Goal: Task Accomplishment & Management: Complete application form

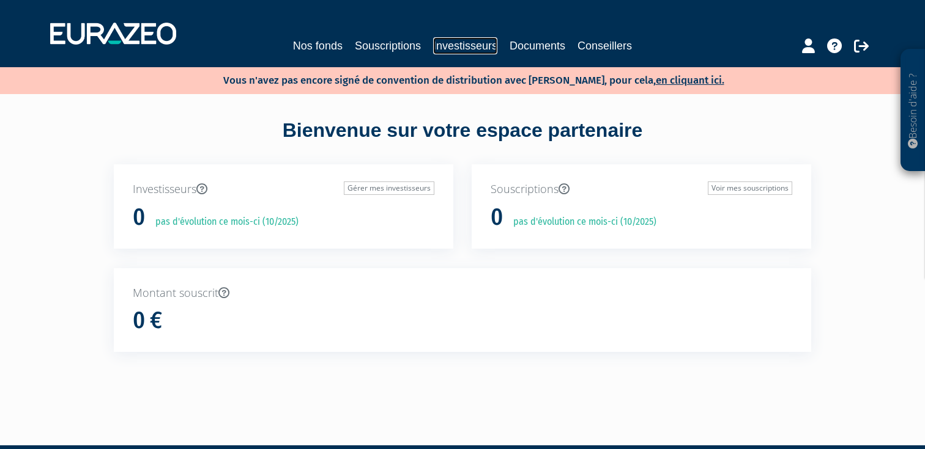
click at [463, 45] on link "Investisseurs" at bounding box center [465, 45] width 64 height 17
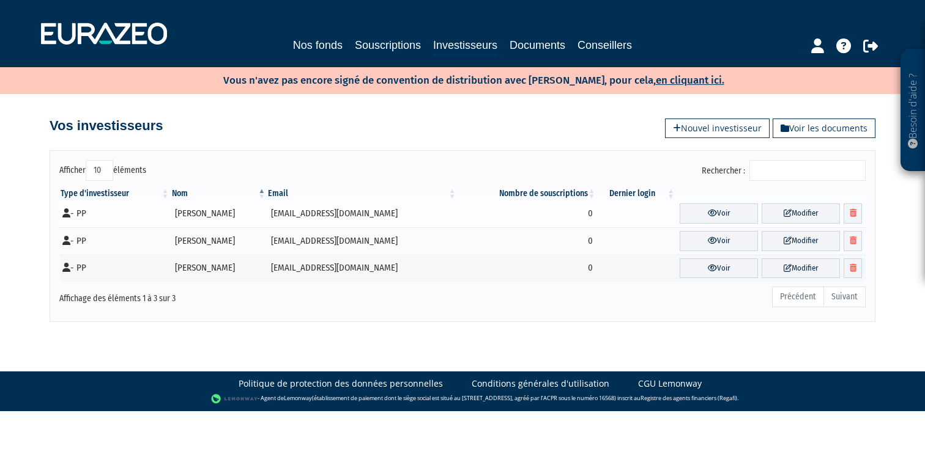
click at [199, 214] on td "Isabelle APARICIO" at bounding box center [219, 214] width 97 height 28
click at [242, 216] on td "Isabelle APARICIO" at bounding box center [219, 214] width 97 height 28
click at [694, 129] on link "Nouvel investisseur" at bounding box center [717, 129] width 105 height 20
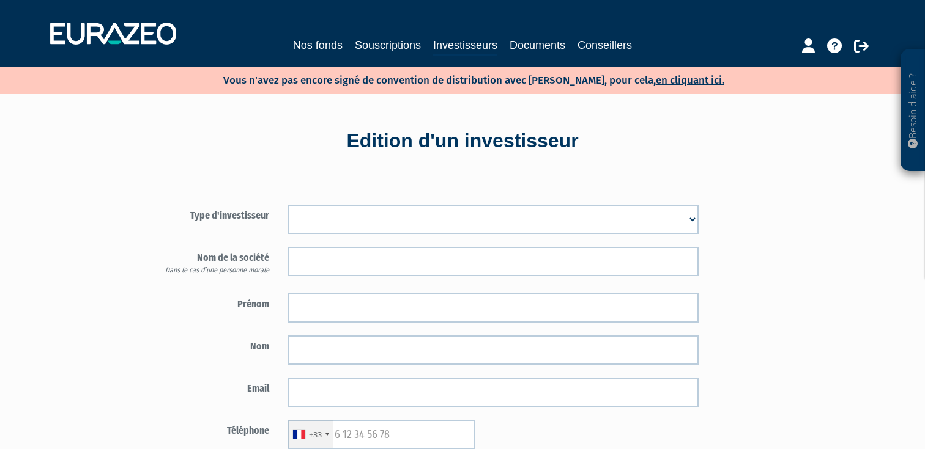
click at [320, 221] on select "Mr Mme Société" at bounding box center [492, 219] width 411 height 29
select select "1"
click at [287, 205] on select "Mr Mme Société" at bounding box center [492, 219] width 411 height 29
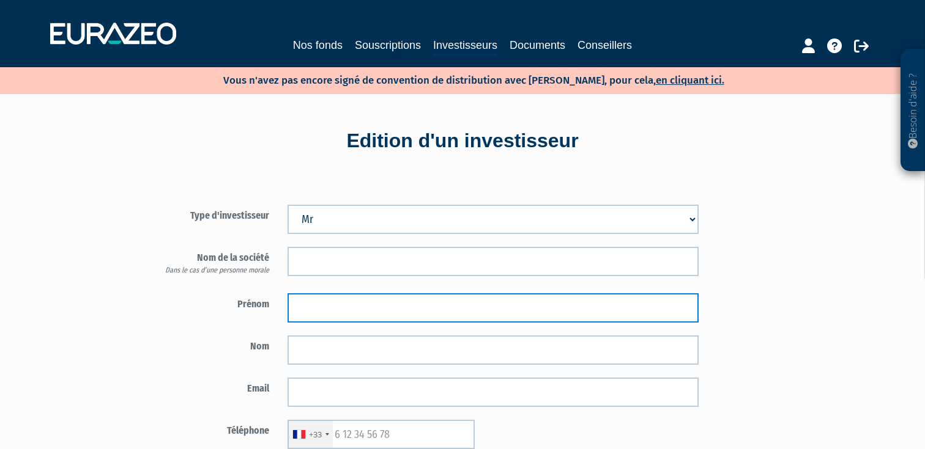
click at [321, 316] on input "text" at bounding box center [492, 308] width 411 height 29
paste input "Hervé"
type input "Hervé"
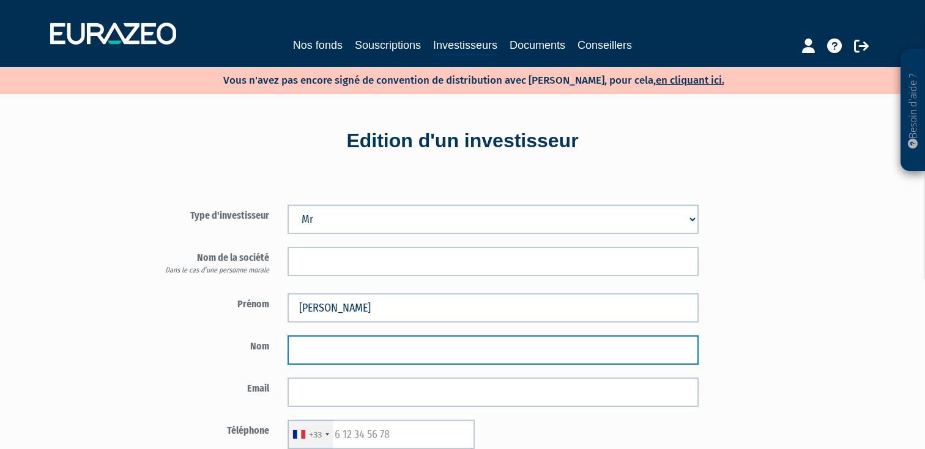
click at [360, 357] on input "text" at bounding box center [492, 350] width 411 height 29
paste input "FONTENEAU"
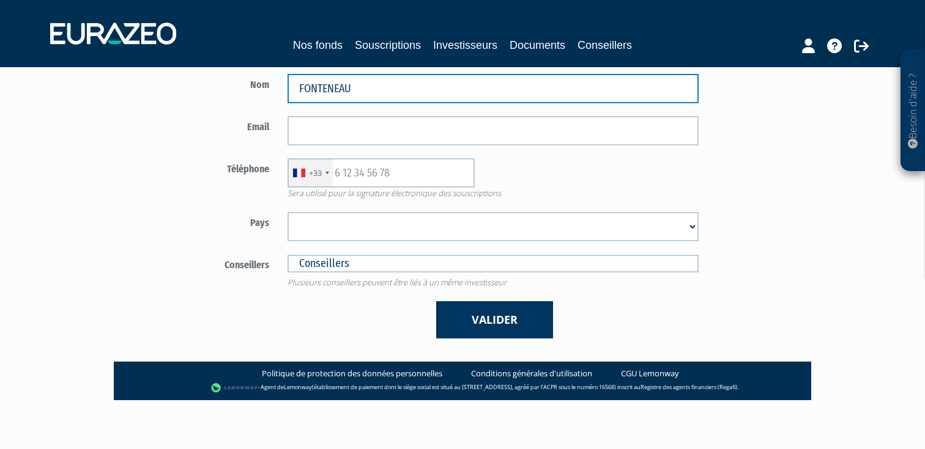
type input "FONTENEAU"
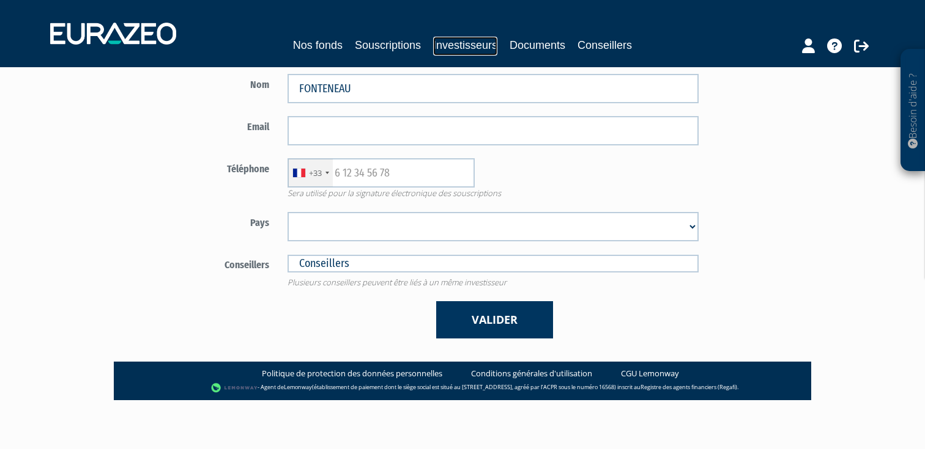
click at [468, 43] on link "Investisseurs" at bounding box center [465, 46] width 64 height 19
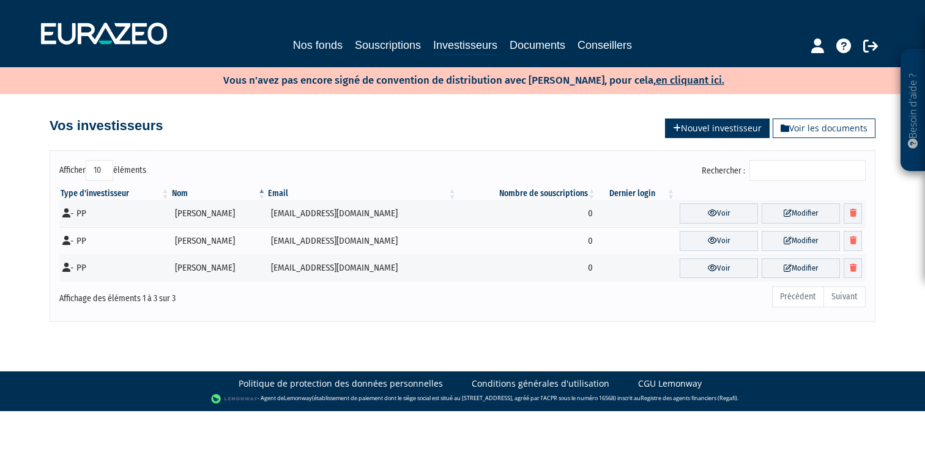
click at [690, 121] on link "Nouvel investisseur" at bounding box center [717, 129] width 105 height 20
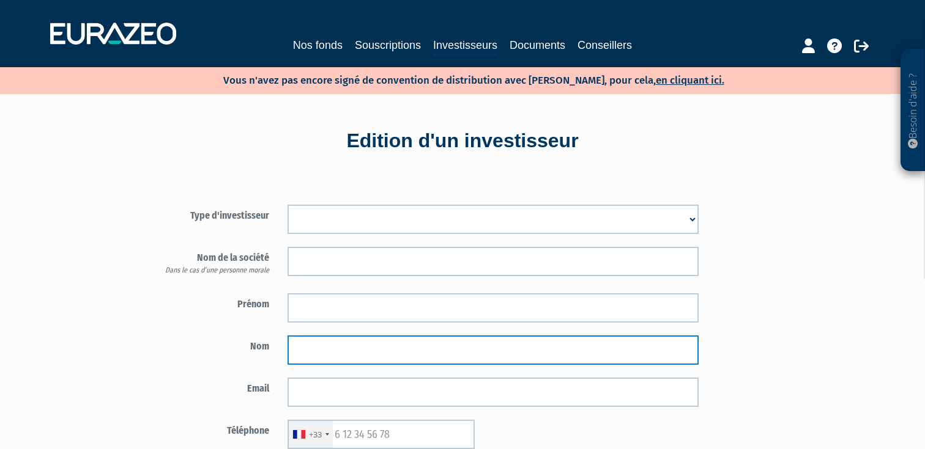
click at [355, 342] on input "text" at bounding box center [492, 350] width 411 height 29
paste input "FONTENEAU"
type input "FONTENEAU"
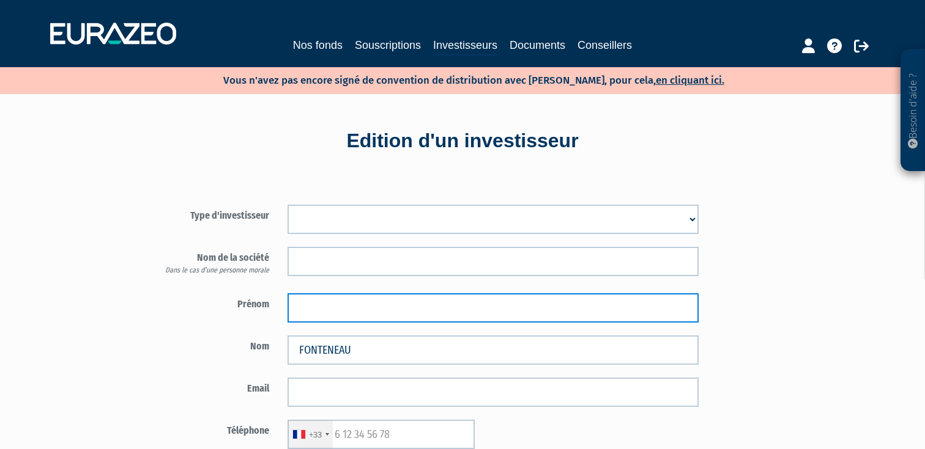
click at [374, 303] on input "text" at bounding box center [492, 308] width 411 height 29
type input "Hervé"
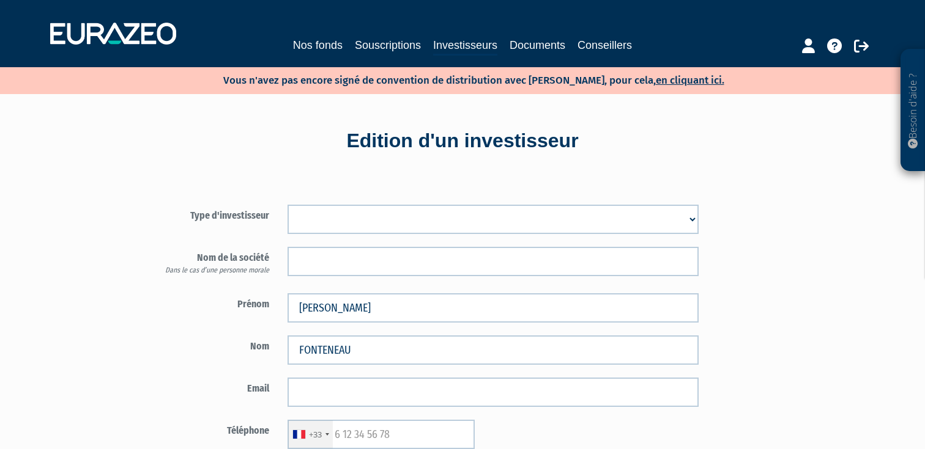
click at [375, 226] on select "Mr Mme Société" at bounding box center [492, 219] width 411 height 29
select select "1"
click at [287, 205] on select "Mr Mme Société" at bounding box center [492, 219] width 411 height 29
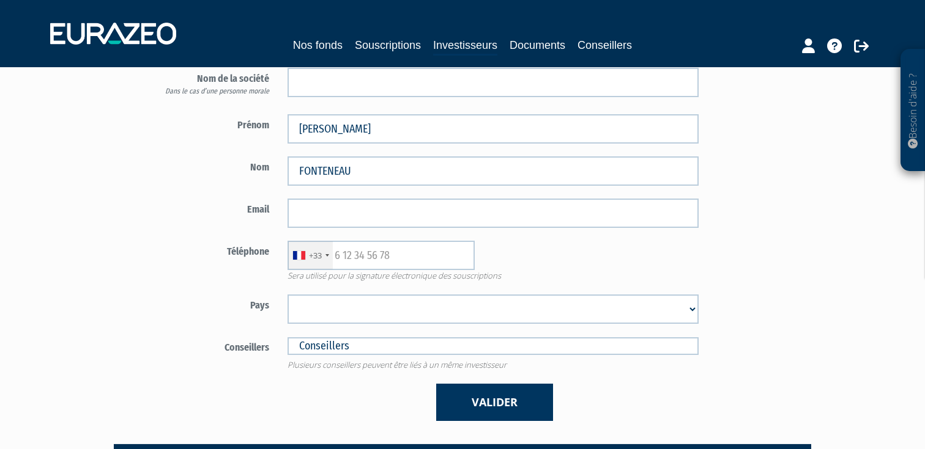
scroll to position [231, 0]
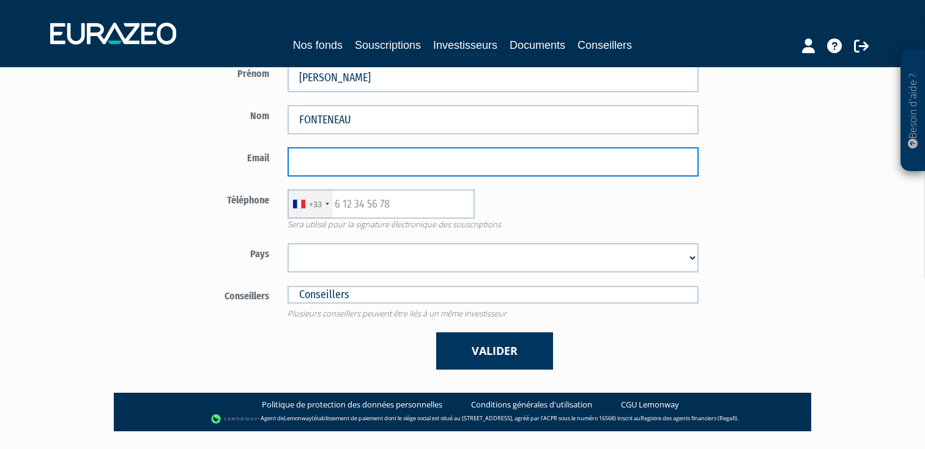
click at [476, 161] on input "email" at bounding box center [492, 161] width 411 height 29
paste input "herve.fonteneau@gmail.com"
type input "herve.fonteneau@gmail.com"
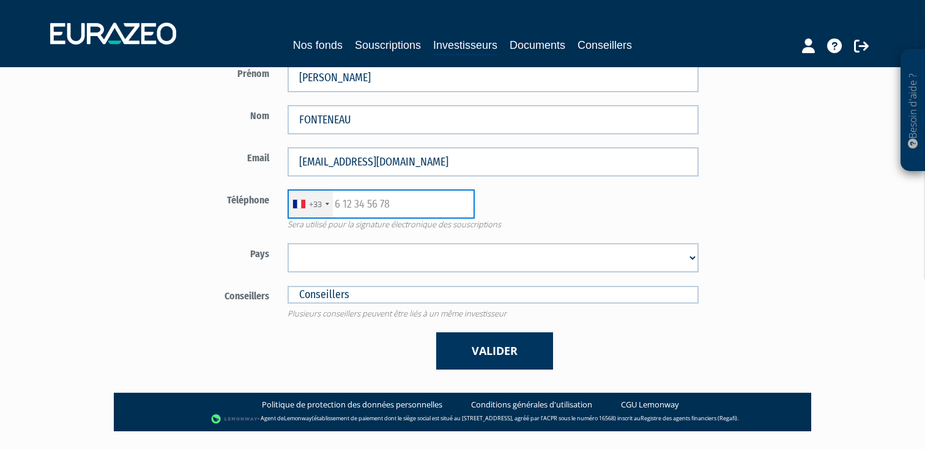
click at [387, 211] on input "text" at bounding box center [380, 204] width 187 height 29
paste input "6 69 00 70 05"
type input "6 69 00 70 05"
click at [558, 203] on div "+33 France +33 Germany (Deutschland) +49 Switzerland (Schweiz) +41 Belgium (Bel…" at bounding box center [492, 204] width 429 height 29
click at [330, 258] on select "Afghanistan Afrique du Sud Albanie Algérie Allemagne Andorre Angola Anguilla An…" at bounding box center [492, 257] width 411 height 29
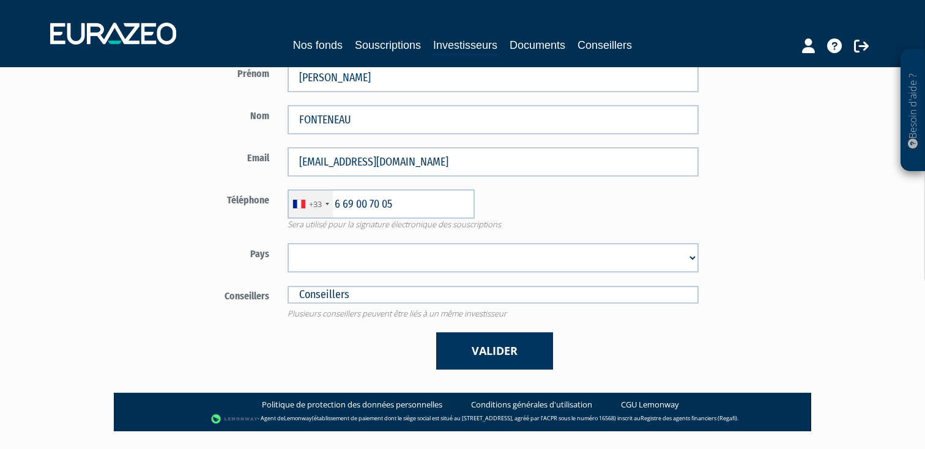
select select "75"
click at [287, 243] on select "Afghanistan Afrique du Sud Albanie Algérie Allemagne Andorre Angola Anguilla An…" at bounding box center [492, 257] width 411 height 29
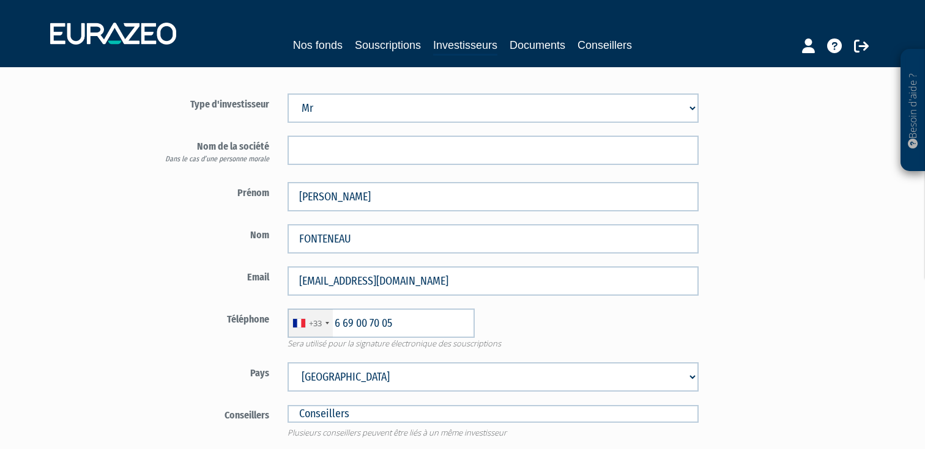
scroll to position [262, 0]
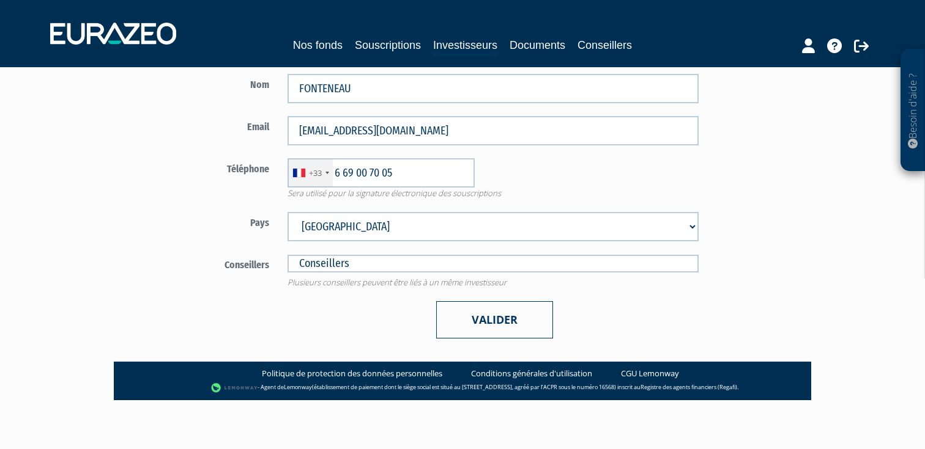
click at [490, 318] on button "Valider" at bounding box center [494, 319] width 117 height 37
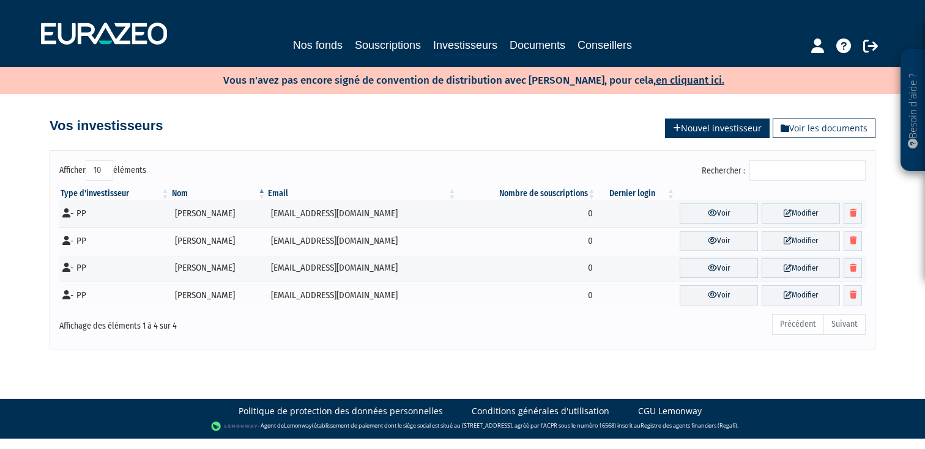
click at [706, 127] on link "Nouvel investisseur" at bounding box center [717, 129] width 105 height 20
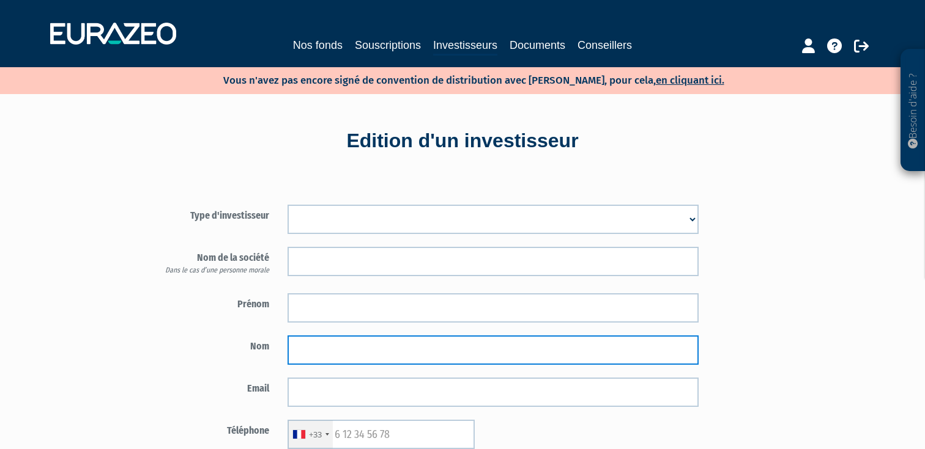
click at [333, 343] on input "text" at bounding box center [492, 350] width 411 height 29
paste input "FONTENEAU"
type input "FONTENEAU"
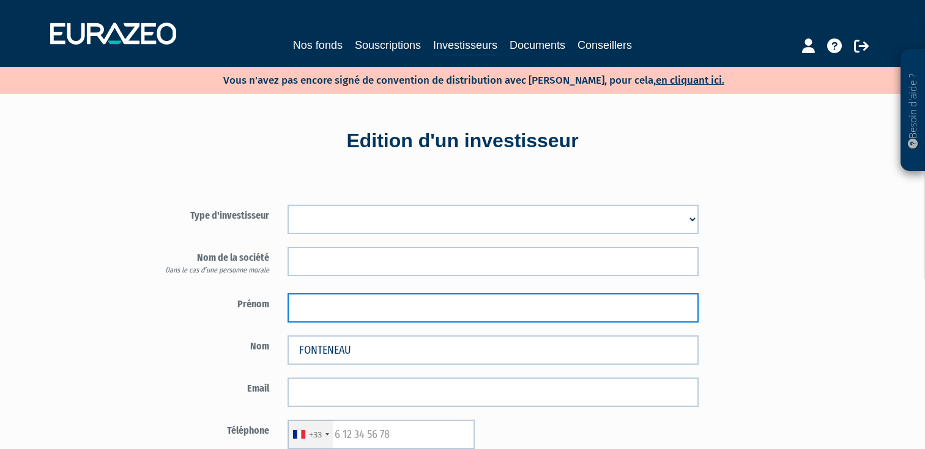
click at [339, 315] on input "text" at bounding box center [492, 308] width 411 height 29
type input "Caroline"
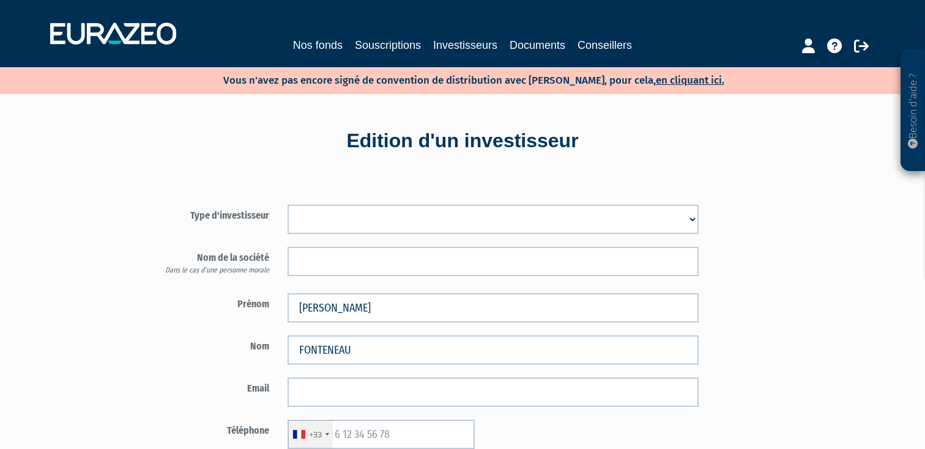
click at [324, 230] on select "Mr Mme Société" at bounding box center [492, 219] width 411 height 29
select select "3"
click at [287, 205] on select "Mr Mme Société" at bounding box center [492, 219] width 411 height 29
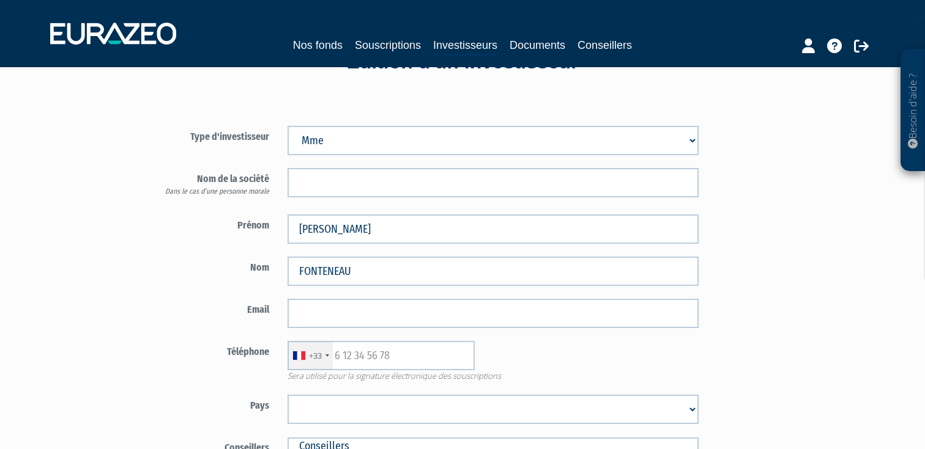
scroll to position [172, 0]
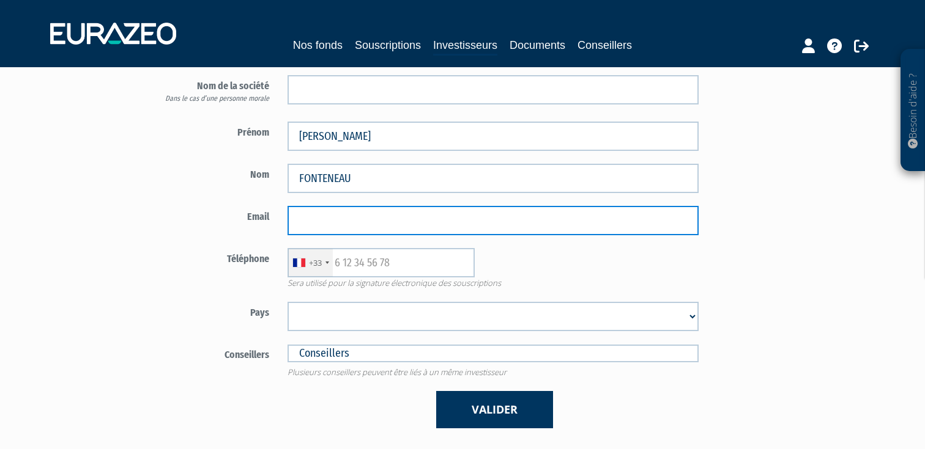
click at [361, 231] on input "email" at bounding box center [492, 220] width 411 height 29
paste input "coraline.fonteneau@gmail.com"
type input "coraline.fonteneau@gmail.com"
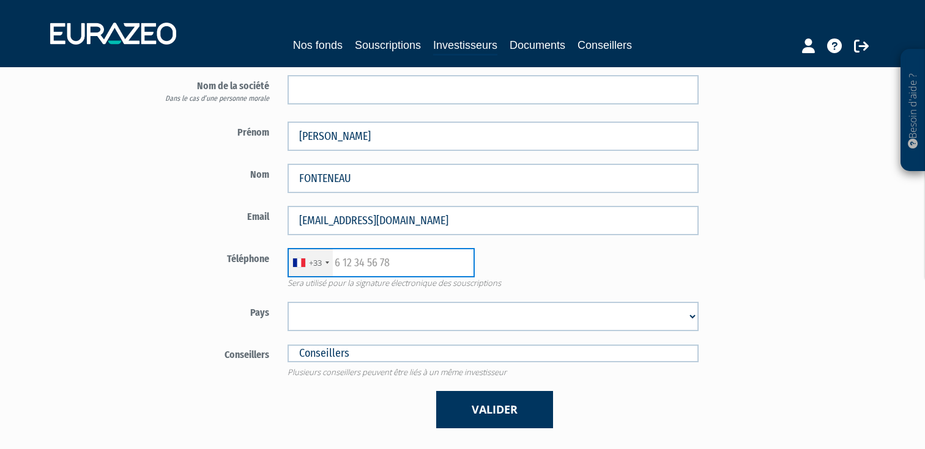
click at [377, 262] on input "text" at bounding box center [380, 262] width 187 height 29
paste input "6 62 38 45 00"
type input "6 62 38 45 00"
click at [525, 268] on div "+33 France +33 Germany (Deutschland) +49 Switzerland (Schweiz) +41 Belgium (Bel…" at bounding box center [492, 262] width 429 height 29
click at [420, 324] on select "Afghanistan Afrique du Sud Albanie Algérie Allemagne Andorre Angola Anguilla An…" at bounding box center [492, 316] width 411 height 29
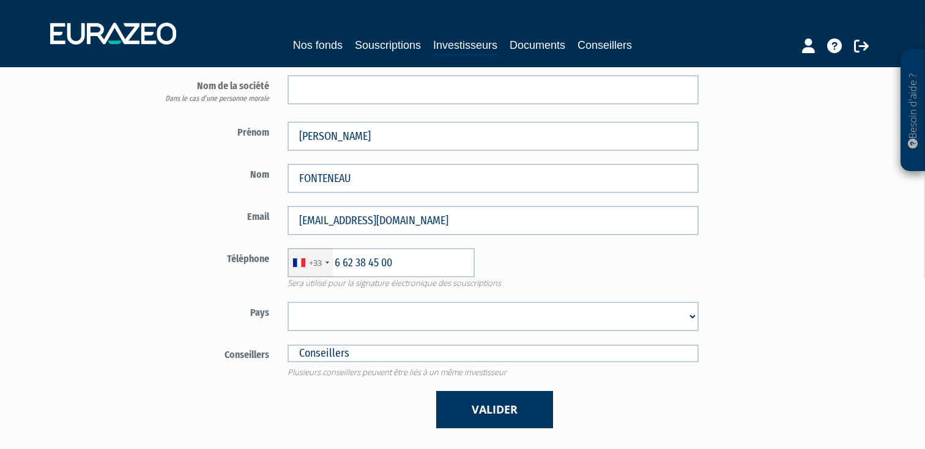
select select "75"
click at [287, 302] on select "Afghanistan Afrique du Sud Albanie Algérie Allemagne Andorre Angola Anguilla An…" at bounding box center [492, 316] width 411 height 29
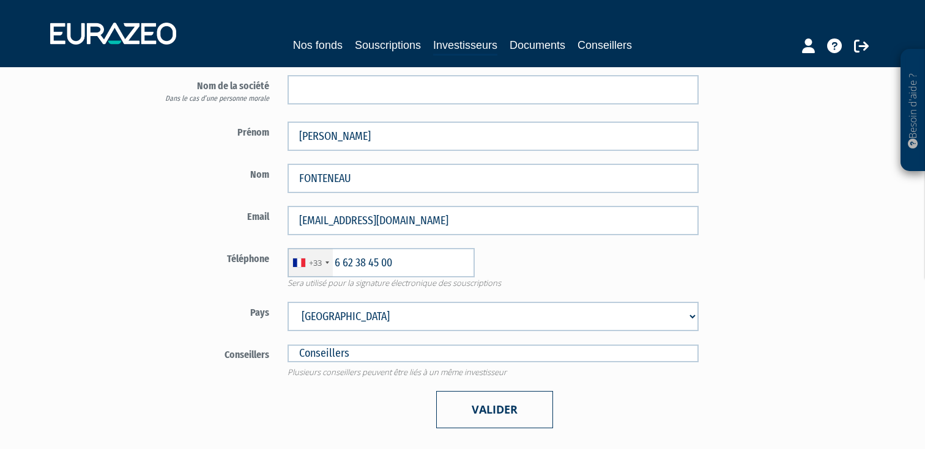
click at [474, 413] on button "Valider" at bounding box center [494, 409] width 117 height 37
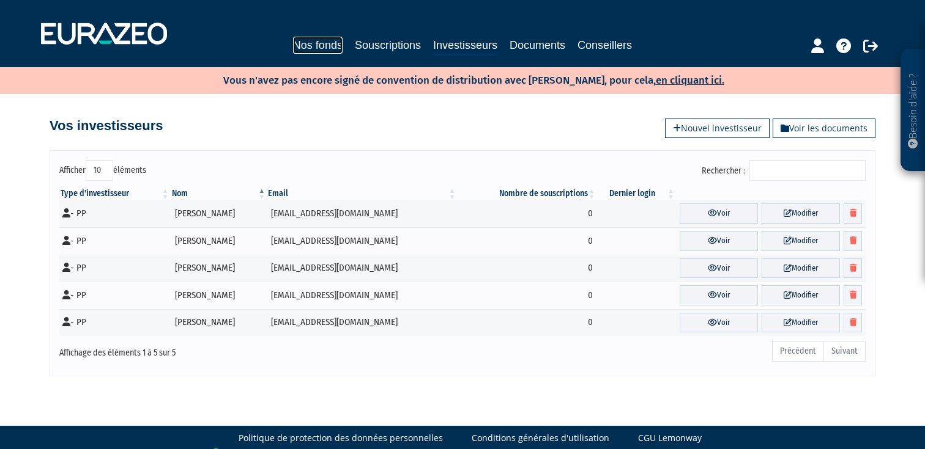
click at [316, 48] on link "Nos fonds" at bounding box center [318, 45] width 50 height 17
